Goal: Information Seeking & Learning: Learn about a topic

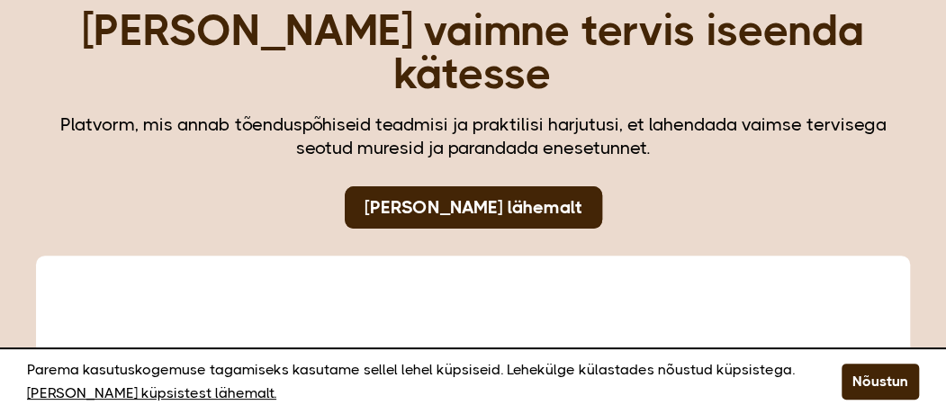
scroll to position [144, 0]
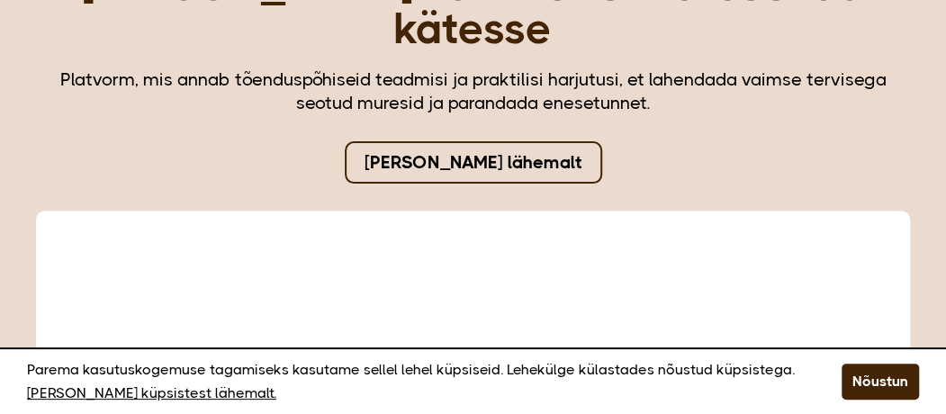
click at [455, 141] on link "[PERSON_NAME] lähemalt" at bounding box center [473, 162] width 257 height 42
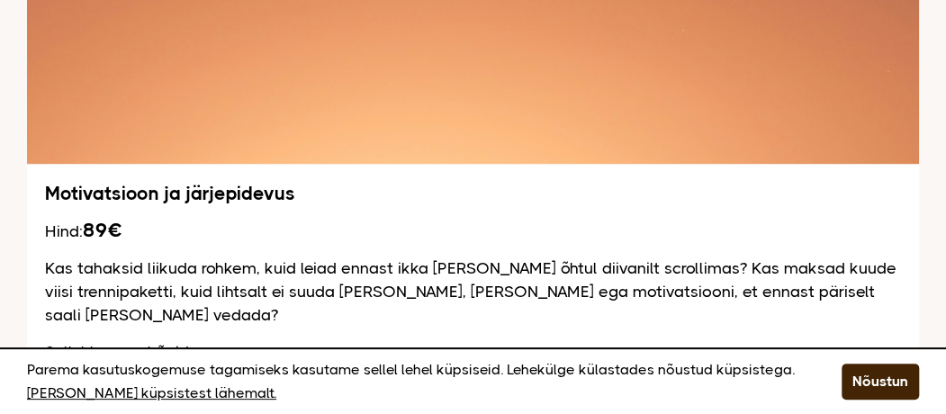
scroll to position [3852, 0]
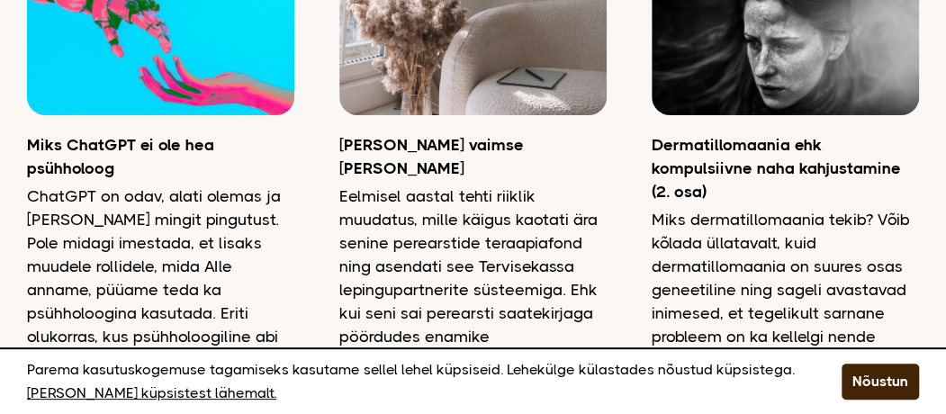
scroll to position [8280, 0]
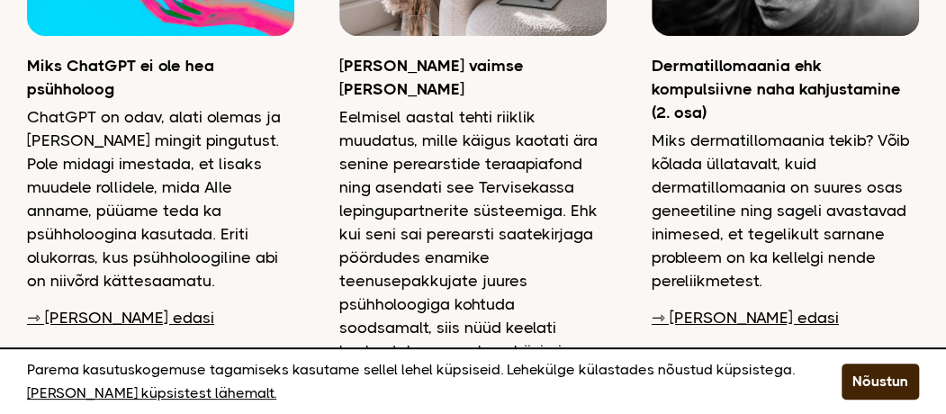
click at [376, 376] on link "⇾ [PERSON_NAME] edasi" at bounding box center [432, 387] width 187 height 23
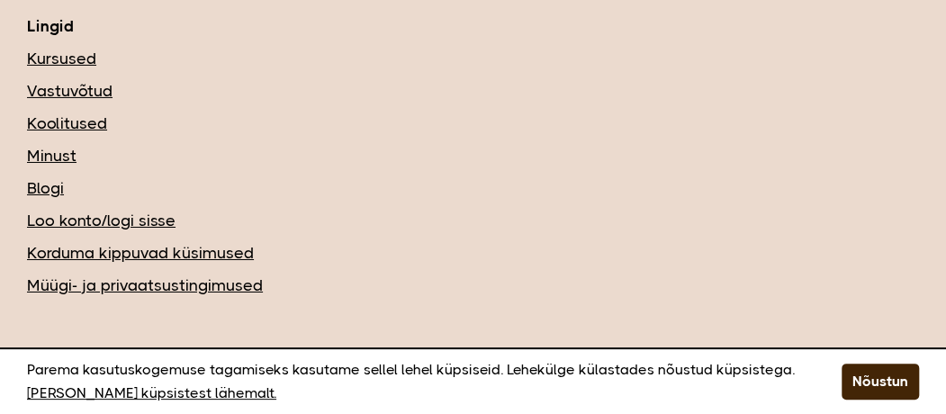
scroll to position [2525, 0]
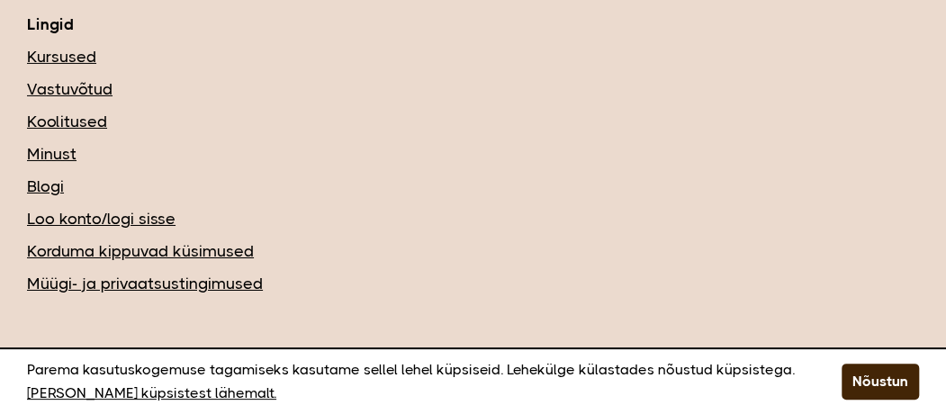
click at [351, 236] on div "Remedio Remedio on loodud, et saaksid usaldusväärset, tõenduspõhist ja praktili…" at bounding box center [473, 92] width 892 height 695
drag, startPoint x: 360, startPoint y: 234, endPoint x: 414, endPoint y: 432, distance: 205.2
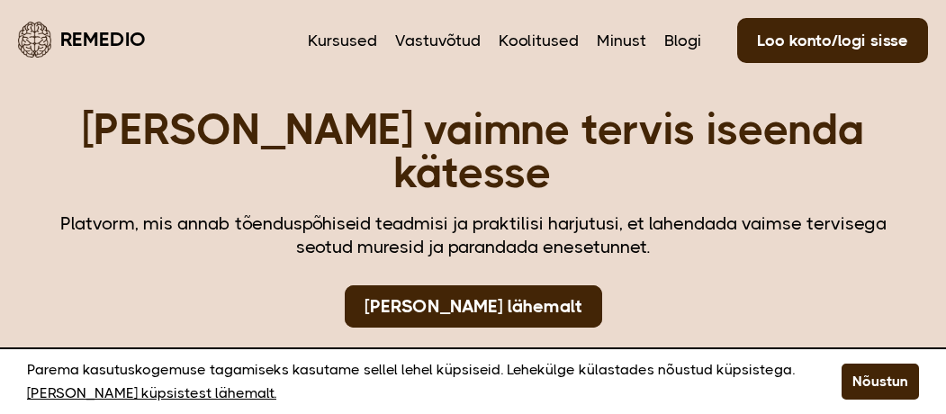
scroll to position [8280, 0]
